Goal: Task Accomplishment & Management: Manage account settings

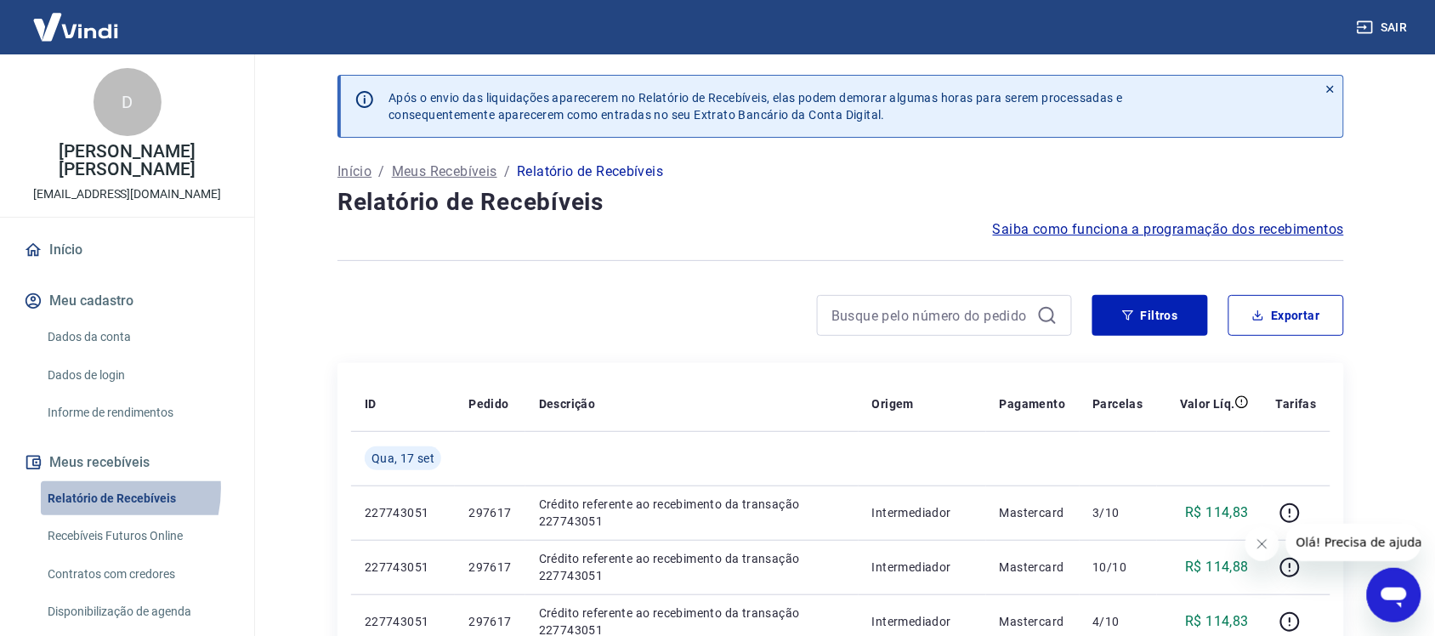
click at [90, 481] on link "Relatório de Recebíveis" at bounding box center [137, 498] width 193 height 35
